Goal: Navigation & Orientation: Go to known website

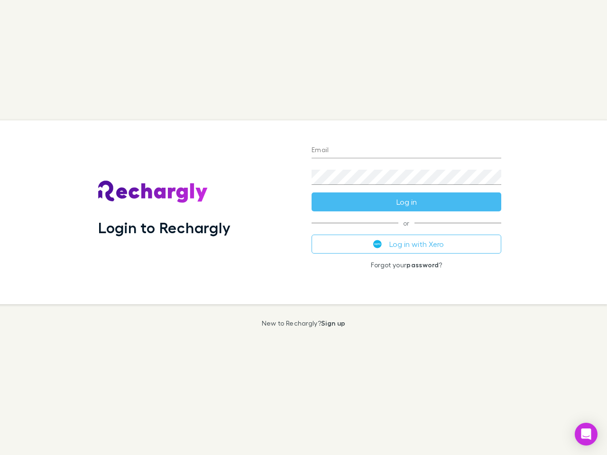
click at [303, 228] on div "Login to Rechargly" at bounding box center [197, 212] width 213 height 184
click at [406, 151] on input "Email" at bounding box center [406, 150] width 190 height 15
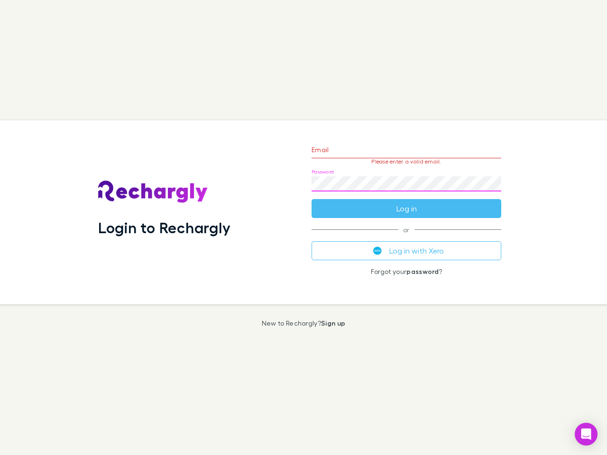
click at [406, 202] on form "Email Please enter a valid email. Password Log in" at bounding box center [406, 177] width 190 height 82
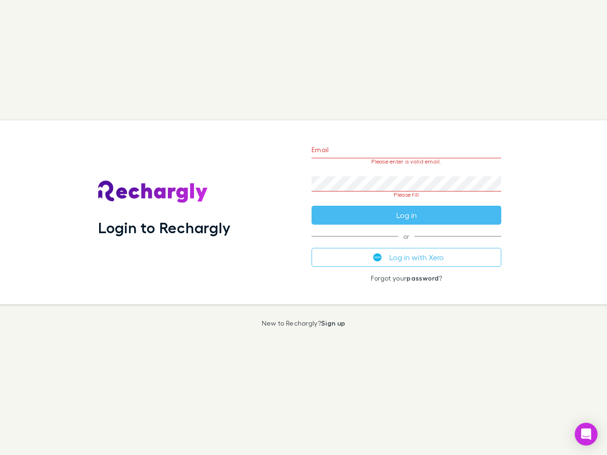
click at [406, 244] on div "Email Please enter a valid email. Password Please fill Log in or Log in with Xe…" at bounding box center [406, 212] width 205 height 184
click at [586, 434] on icon "Open Intercom Messenger" at bounding box center [586, 434] width 10 height 11
